Goal: Task Accomplishment & Management: Use online tool/utility

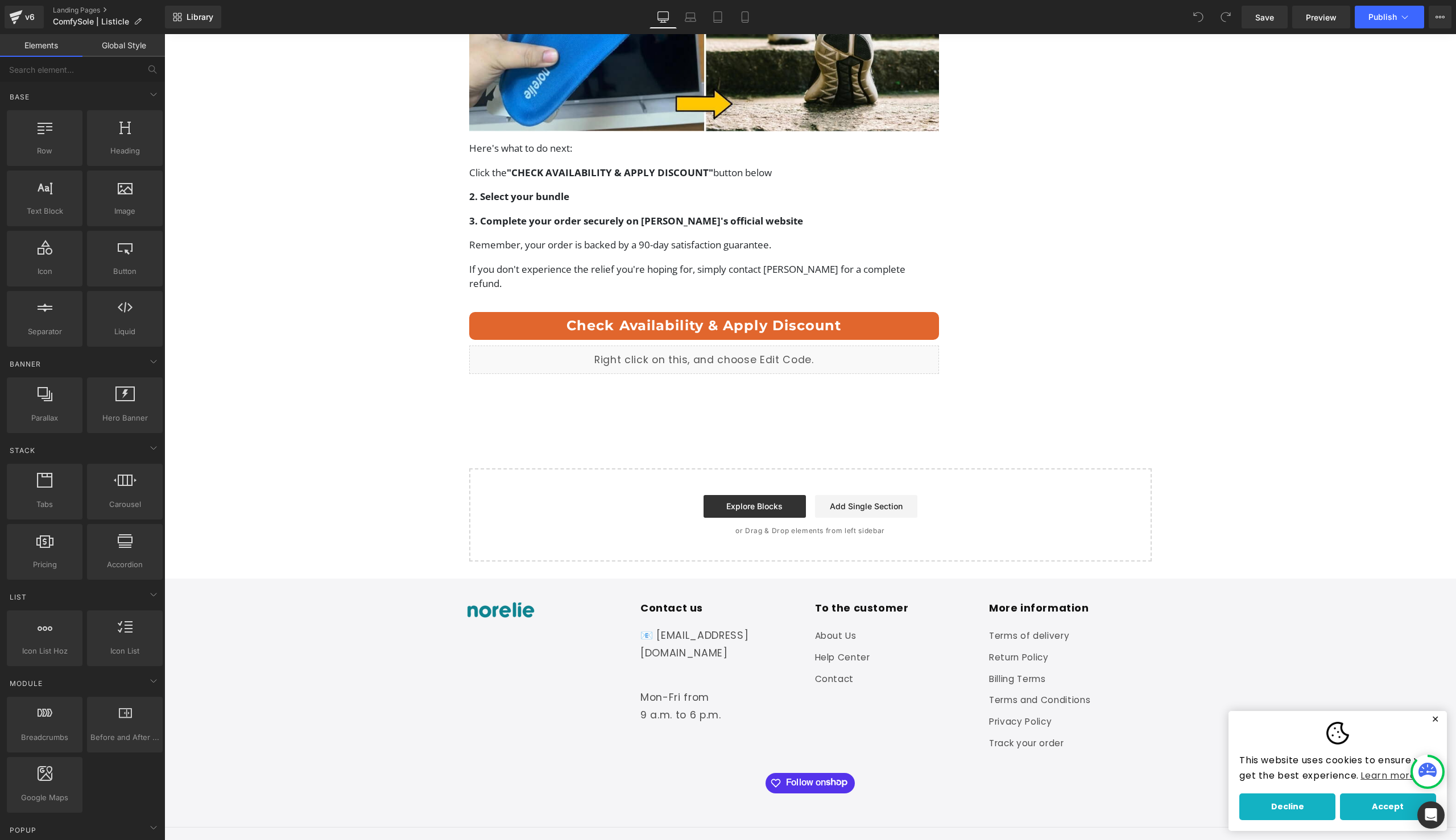
scroll to position [4502, 0]
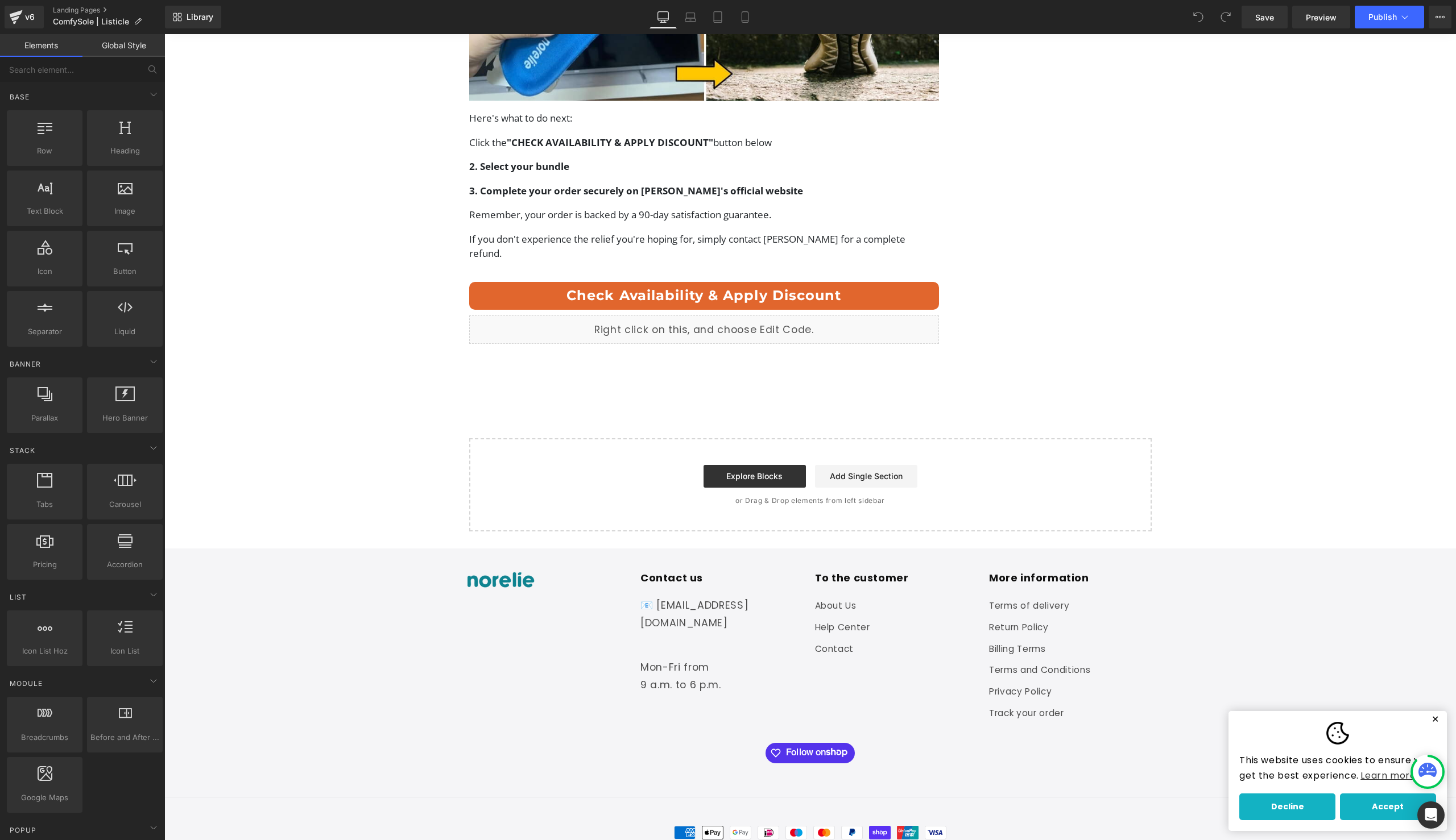
click at [1428, 718] on button "✕" at bounding box center [1435, 720] width 14 height 8
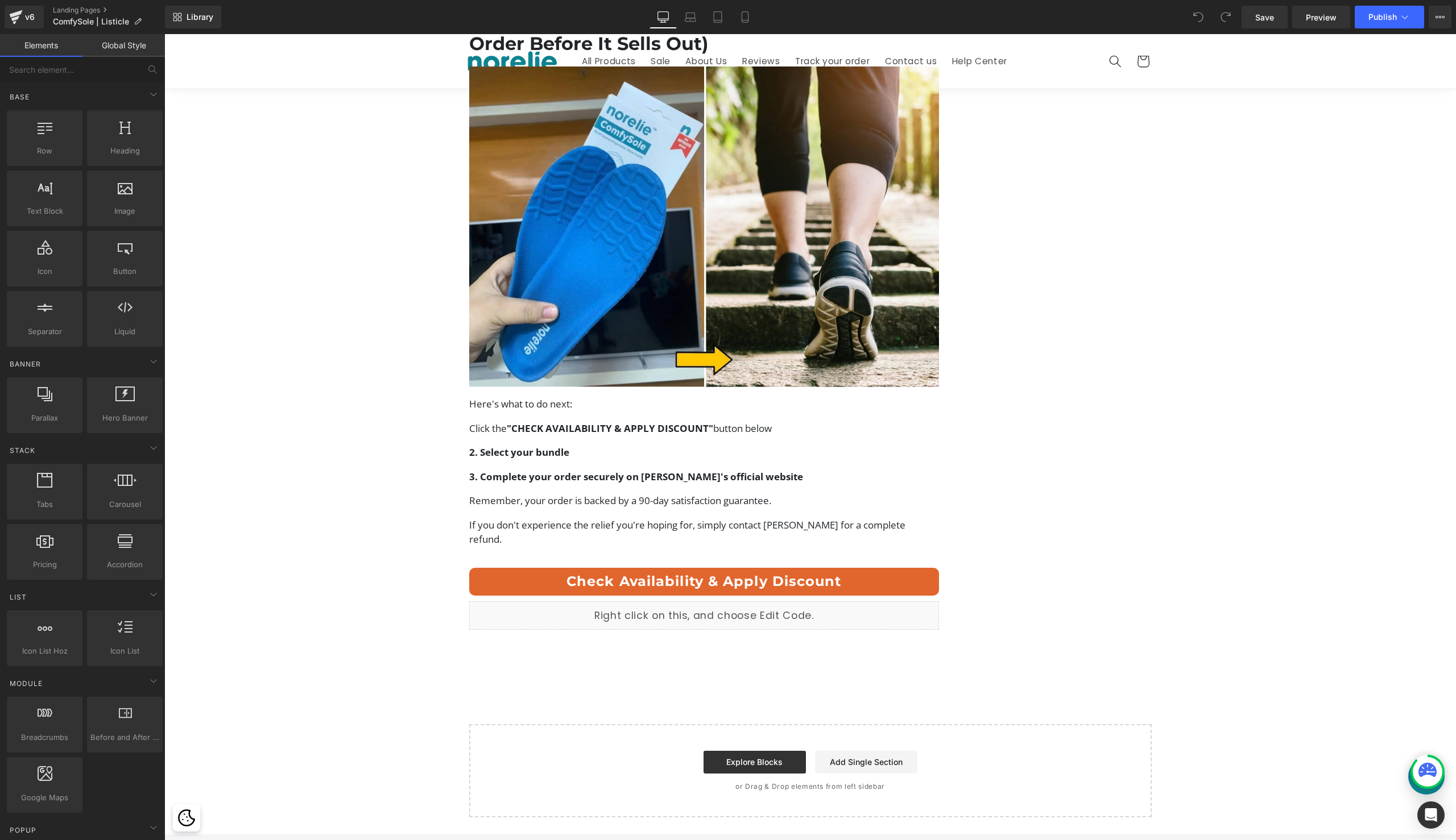
scroll to position [4204, 0]
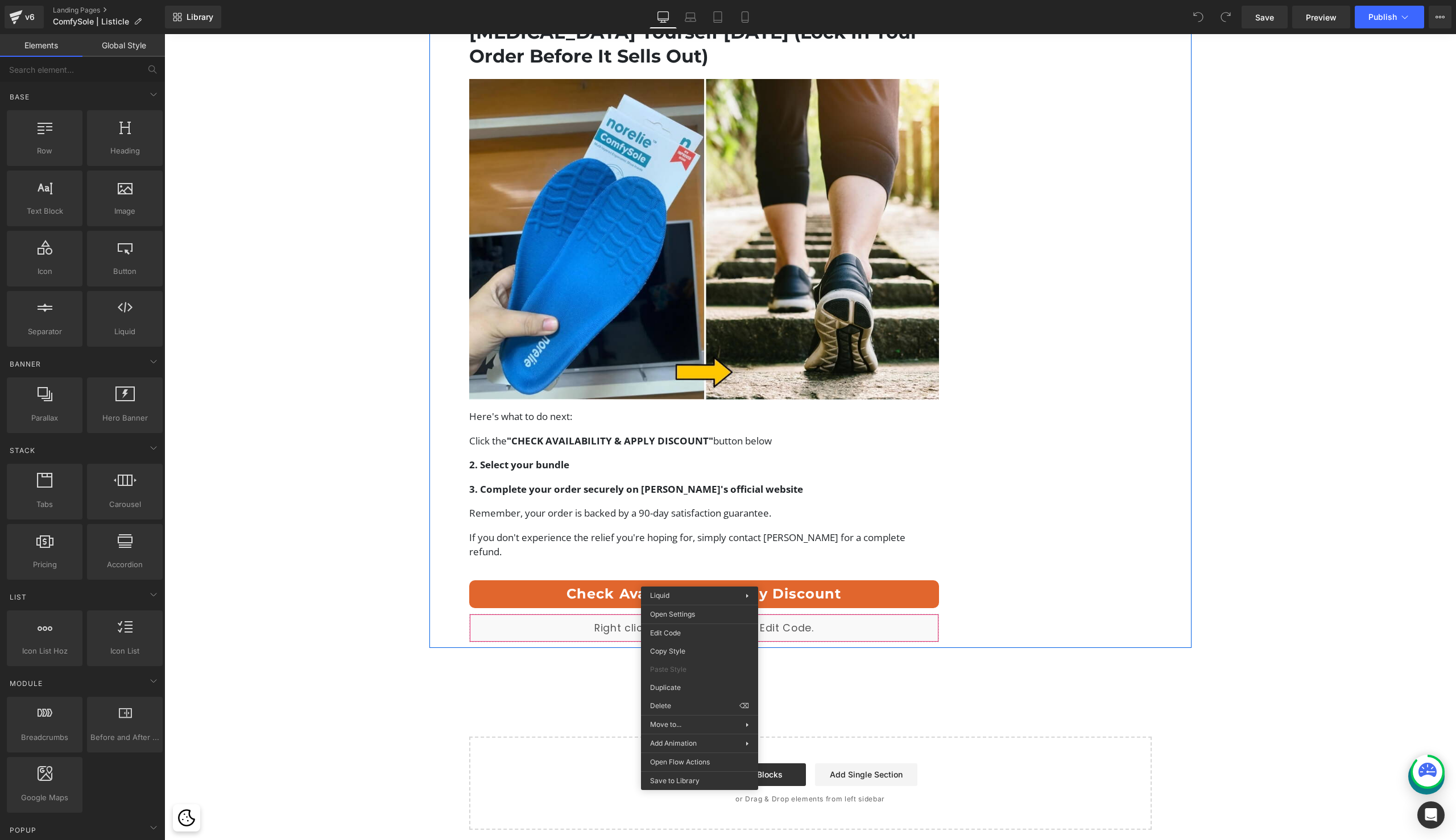
click at [689, 614] on div "Liquid" at bounding box center [704, 627] width 471 height 28
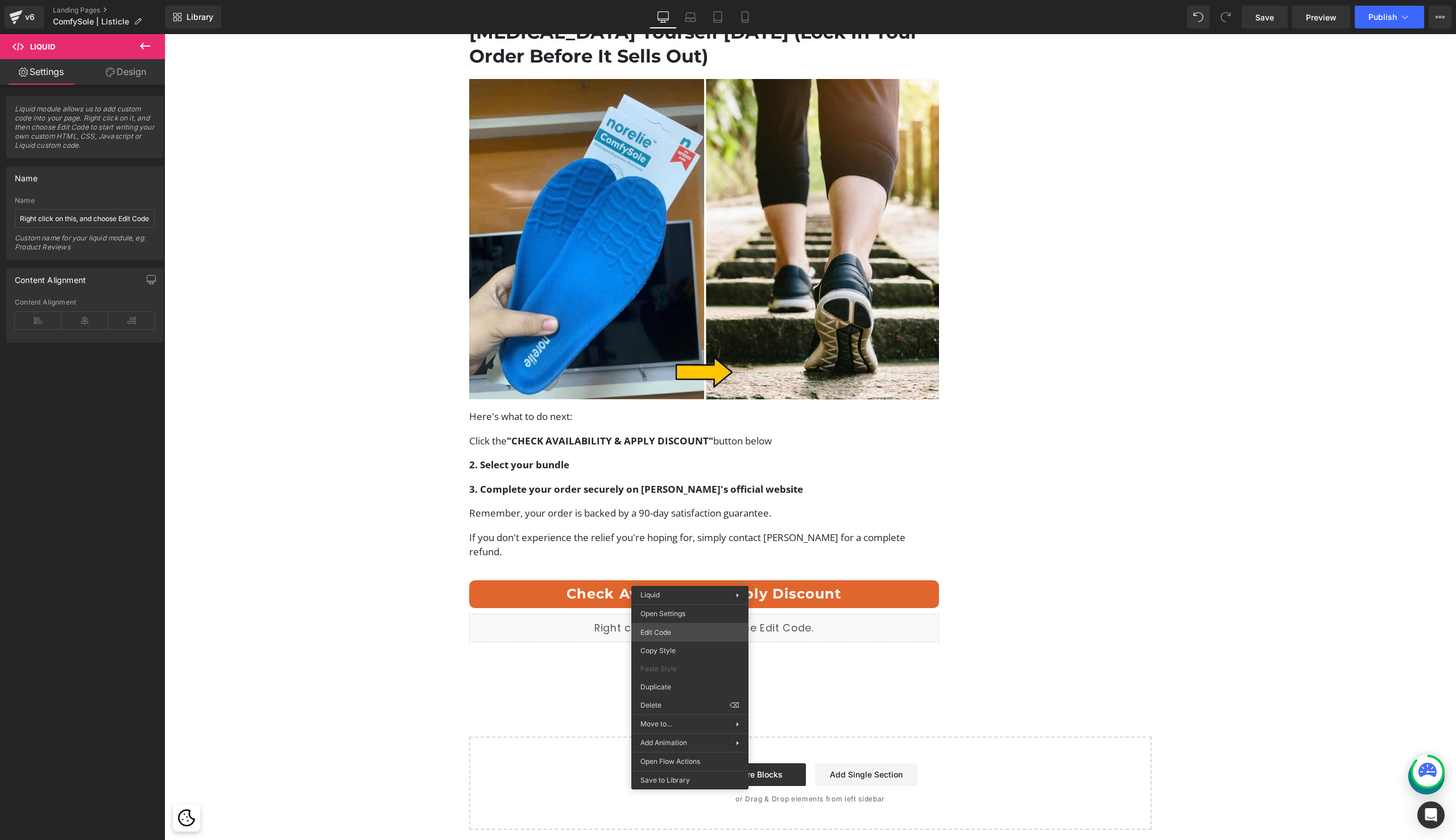
click at [687, 628] on body "Liquid You are previewing how the will restyle your page. You can not edit Elem…" at bounding box center [728, 420] width 1456 height 840
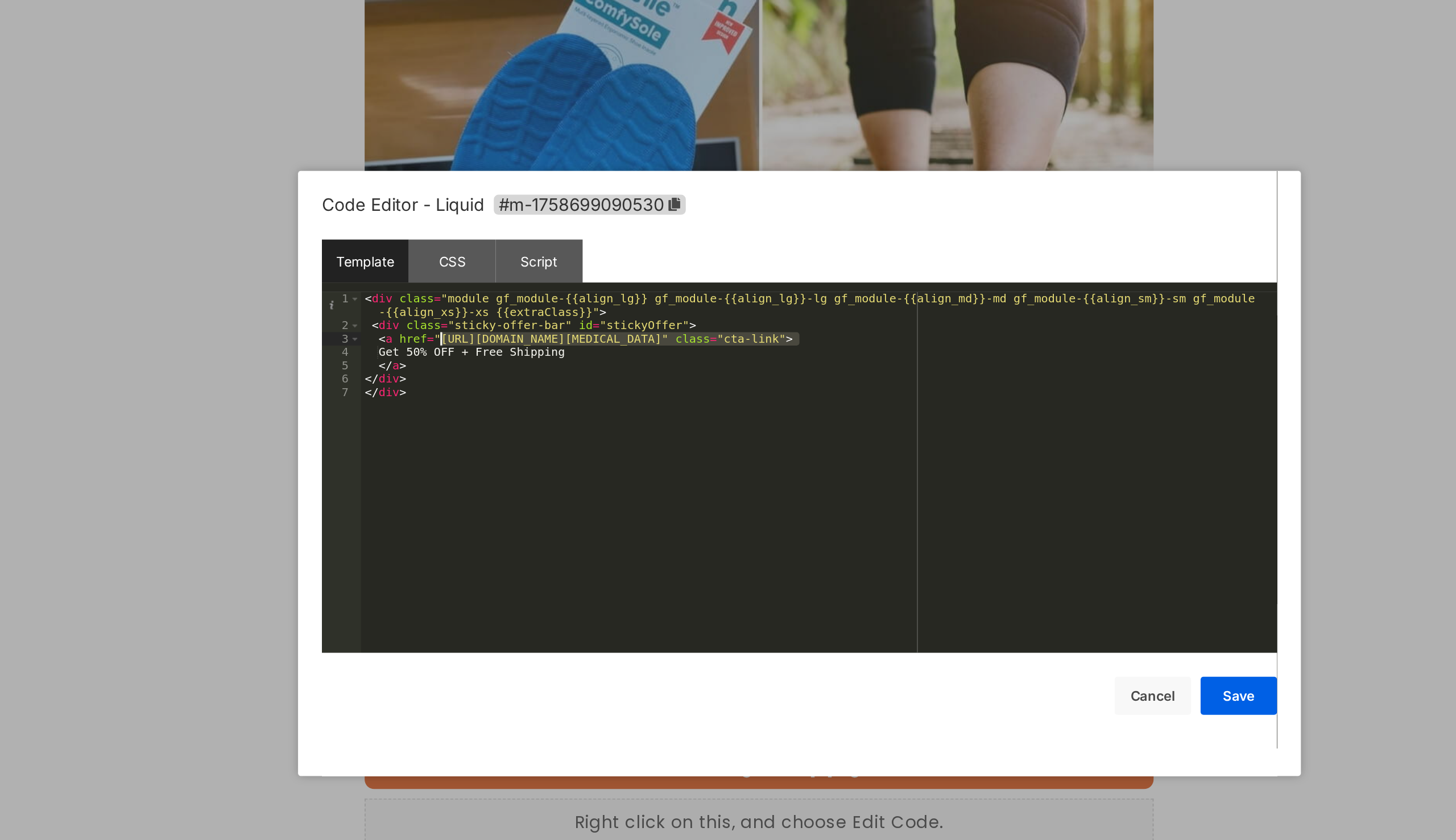
drag, startPoint x: 730, startPoint y: 342, endPoint x: 515, endPoint y: 341, distance: 215.0
click at [515, 341] on div "< div class = "module gf_module-{{align_lg}} gf_module-{{align_lg}}-lg gf_modul…" at bounding box center [739, 431] width 545 height 239
click at [1006, 557] on button "Save" at bounding box center [989, 553] width 46 height 23
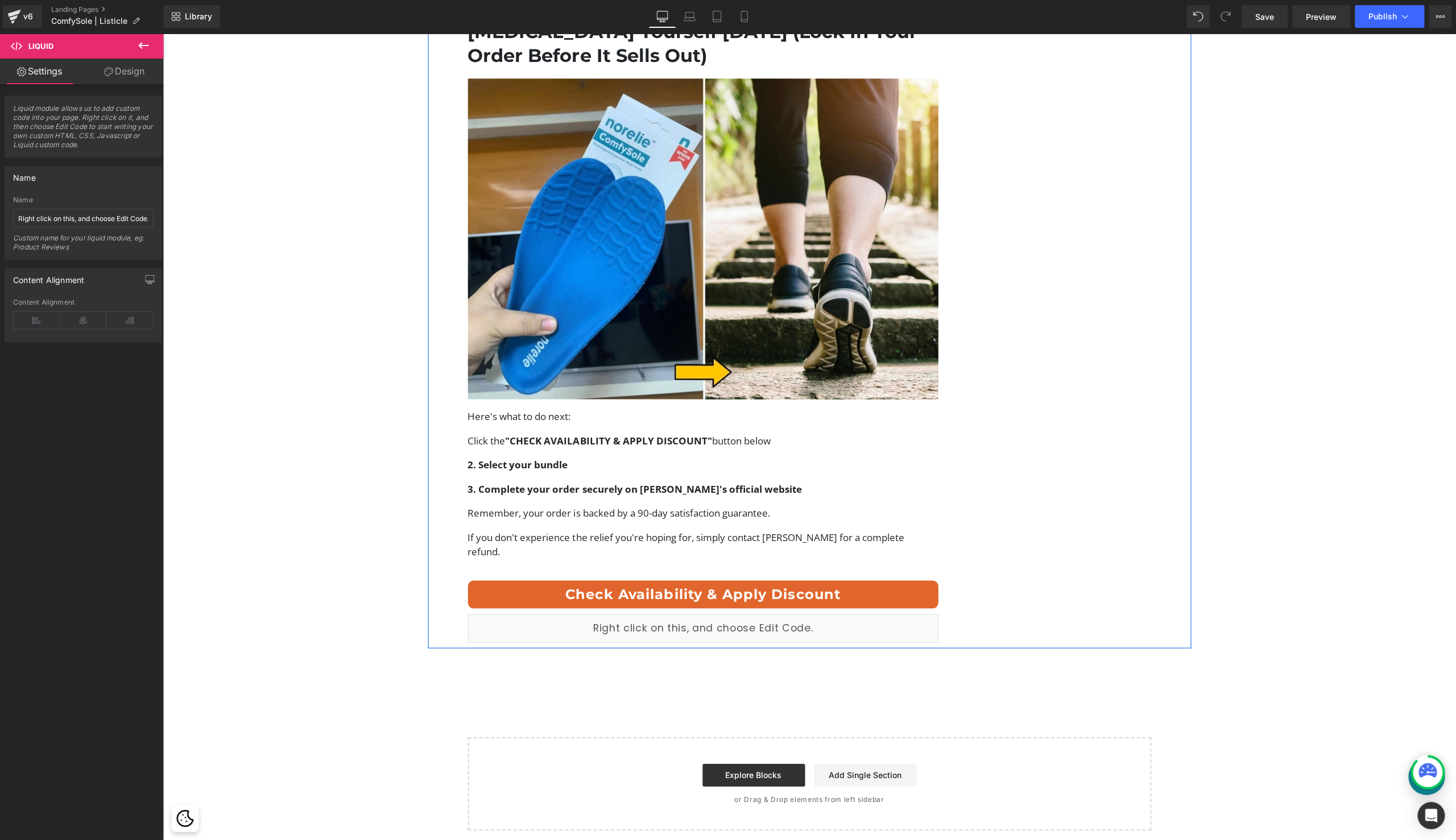
scroll to position [0, 0]
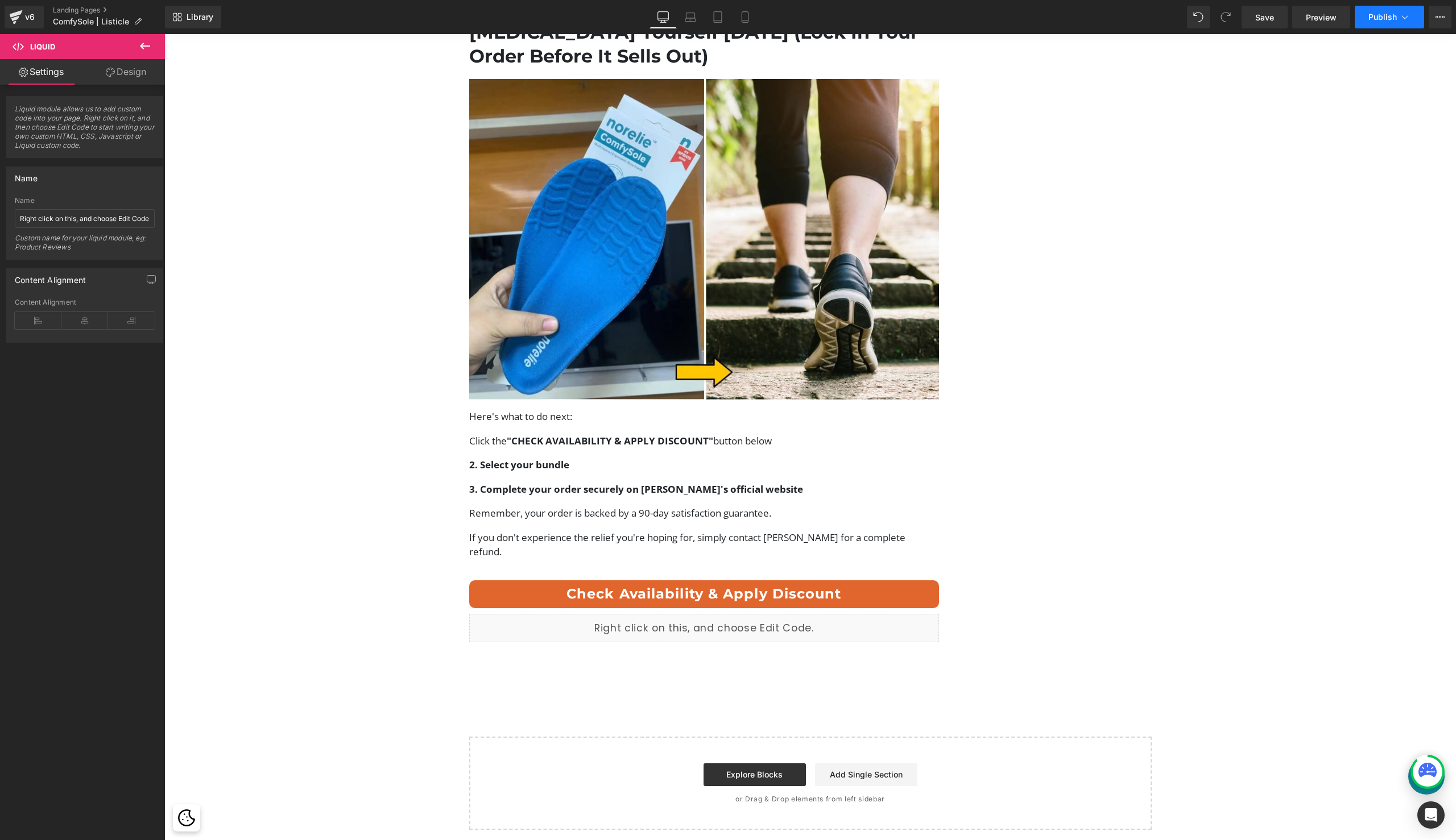
click at [1377, 8] on button "Publish" at bounding box center [1389, 17] width 69 height 23
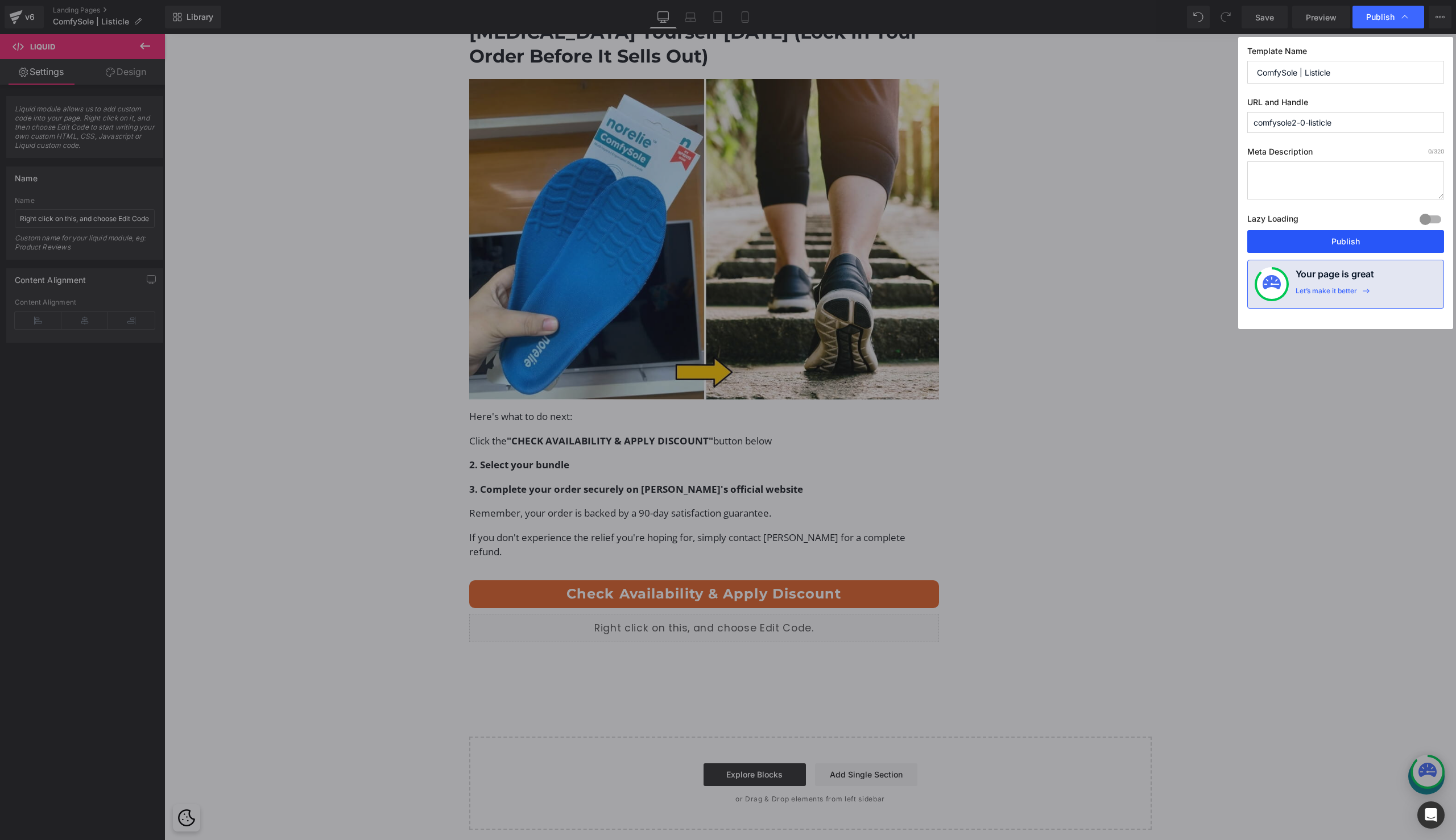
click at [1307, 241] on button "Publish" at bounding box center [1345, 242] width 197 height 23
